Goal: Entertainment & Leisure: Consume media (video, audio)

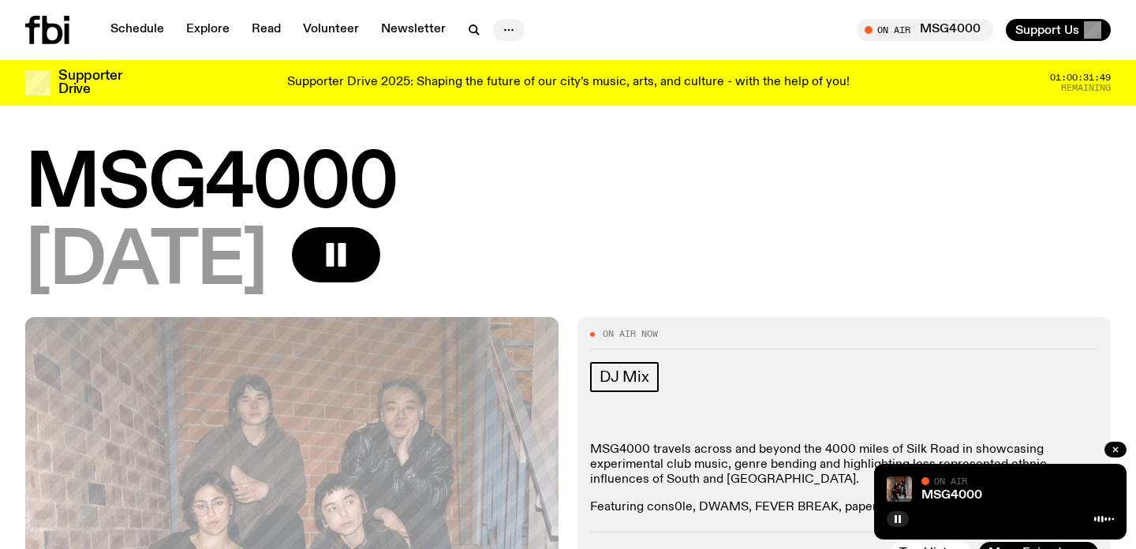
click at [509, 30] on icon "button" at bounding box center [508, 30] width 19 height 19
click at [892, 522] on button "button" at bounding box center [898, 519] width 22 height 16
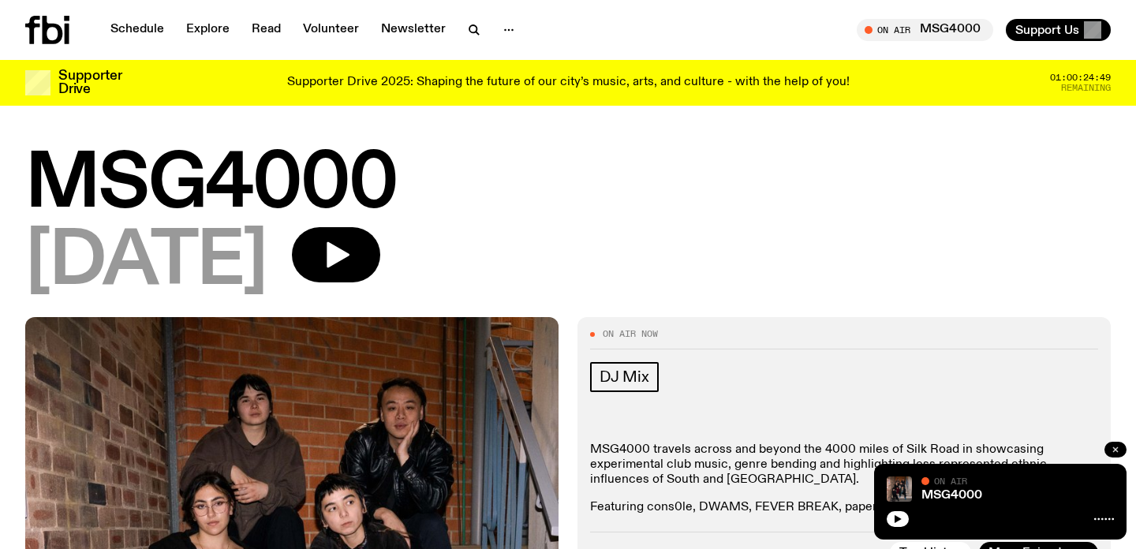
click at [1123, 454] on button "button" at bounding box center [1116, 450] width 22 height 16
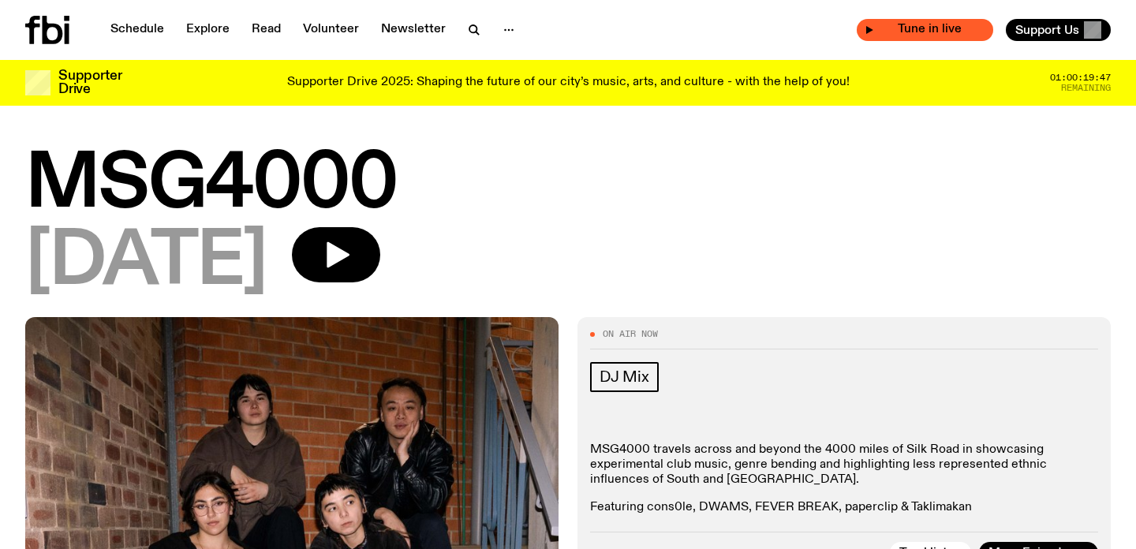
click at [915, 39] on div "Tune in live" at bounding box center [925, 30] width 137 height 22
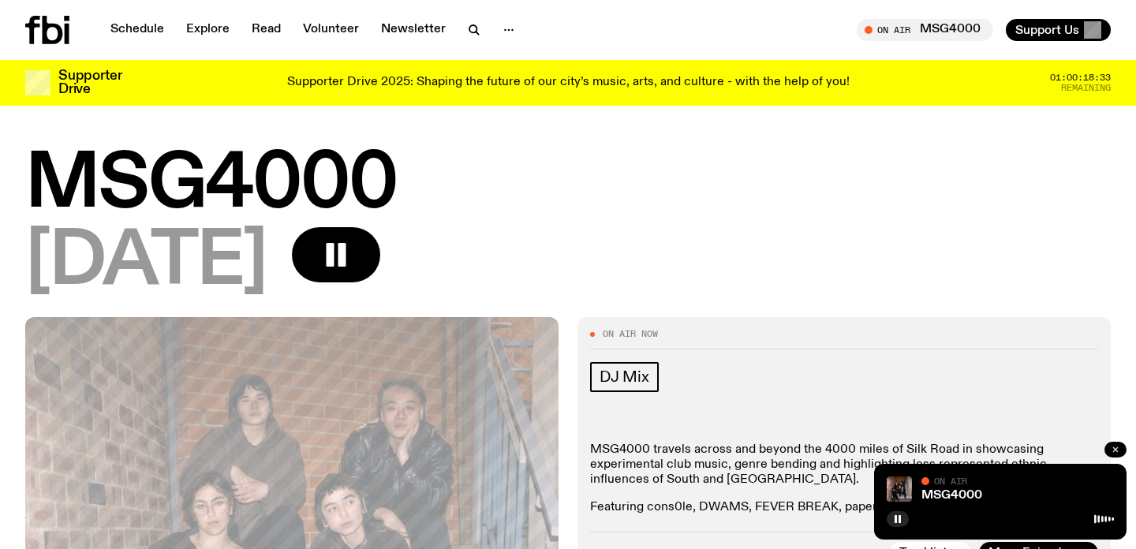
click at [1113, 444] on button "button" at bounding box center [1116, 450] width 22 height 16
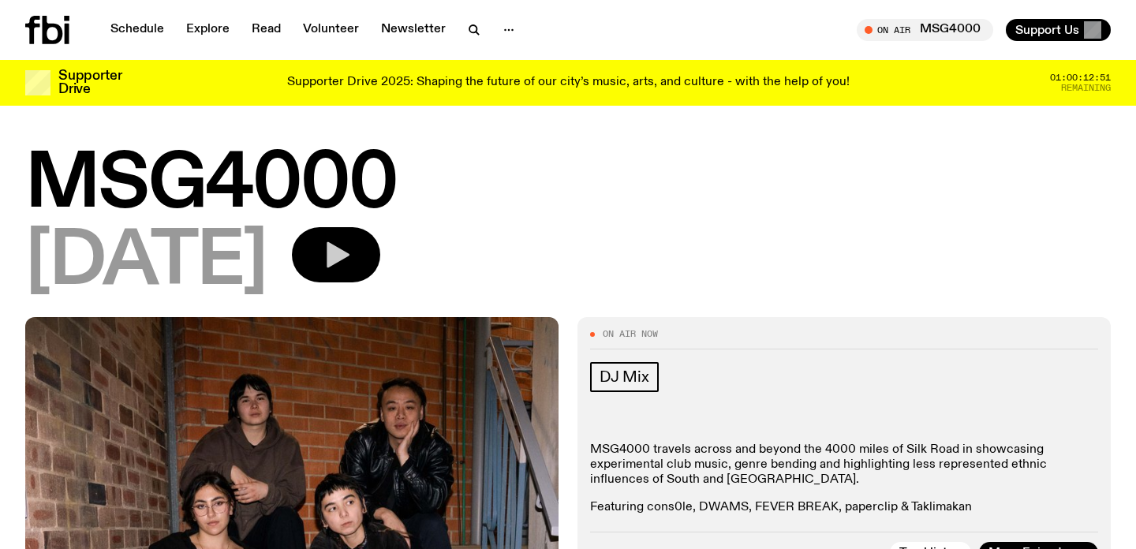
click at [380, 259] on button "button" at bounding box center [336, 254] width 88 height 55
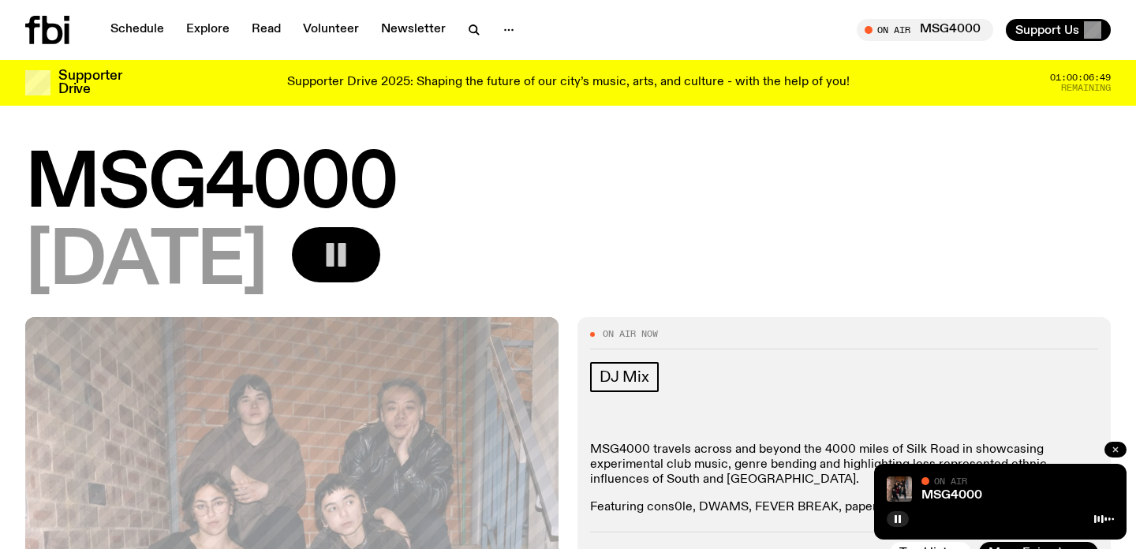
click at [1121, 450] on button "button" at bounding box center [1116, 450] width 22 height 16
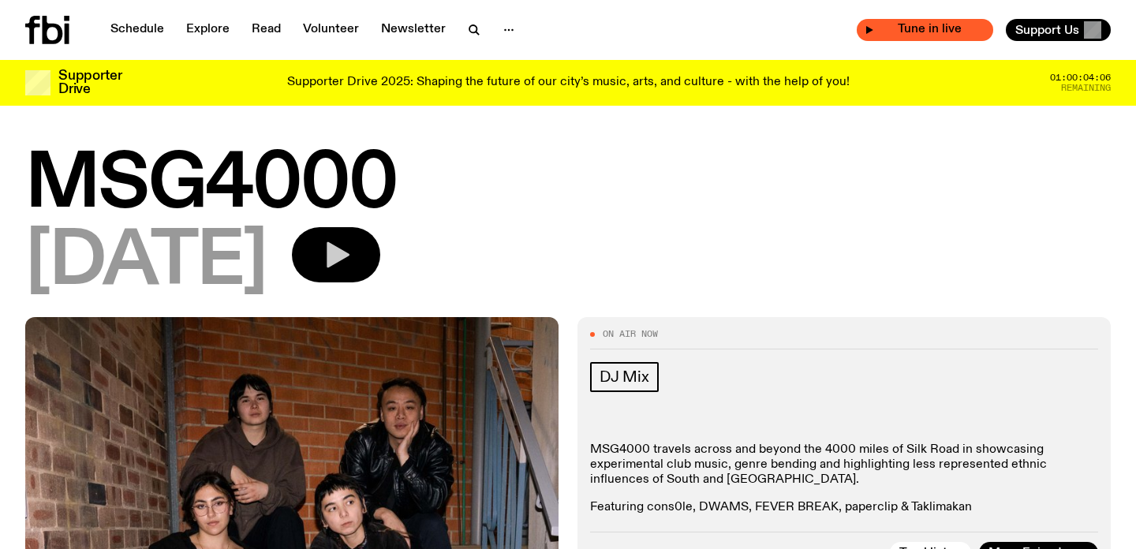
click at [894, 38] on div "Tune in live" at bounding box center [925, 30] width 137 height 22
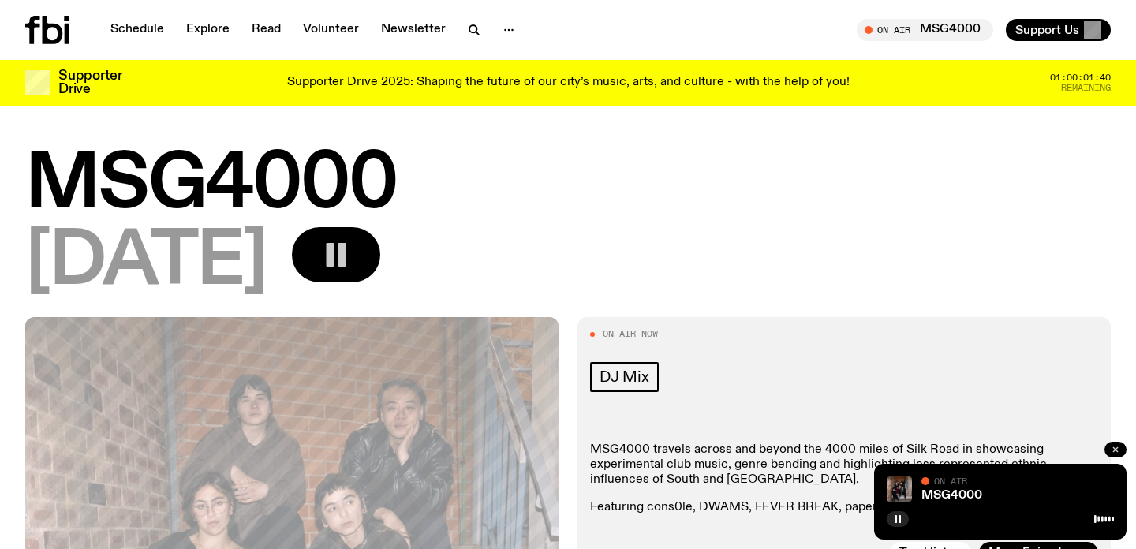
click at [1117, 449] on icon "button" at bounding box center [1115, 449] width 9 height 9
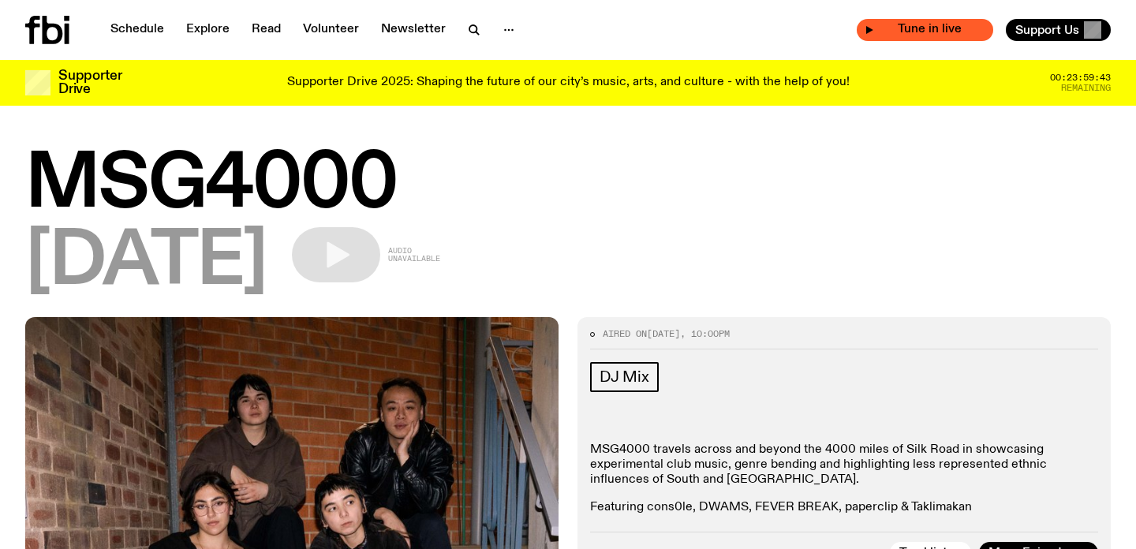
click at [891, 24] on span "Tune in live" at bounding box center [929, 30] width 111 height 12
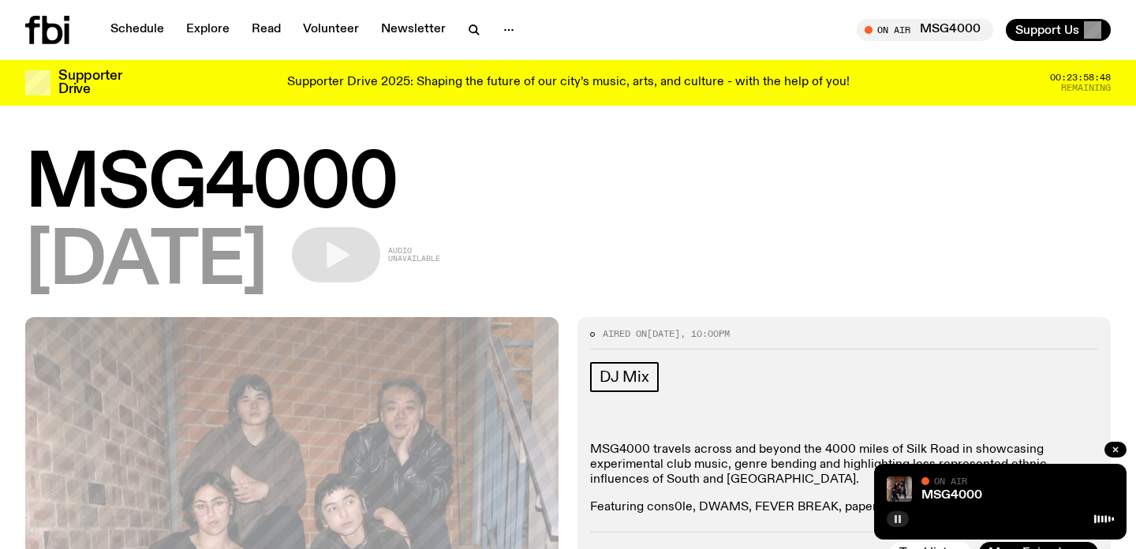
click at [899, 517] on rect "button" at bounding box center [900, 519] width 2 height 8
